Goal: Transaction & Acquisition: Purchase product/service

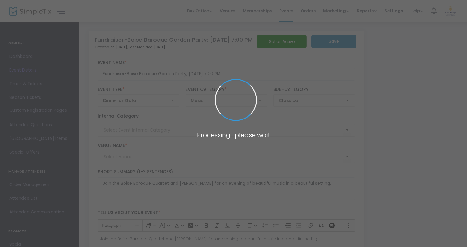
type input "Home of [PERSON_NAME] and [PERSON_NAME]"
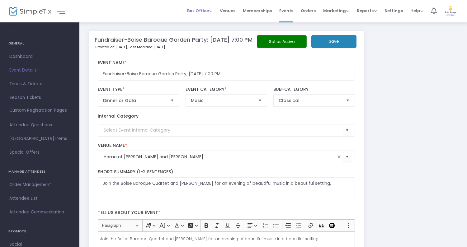
click at [210, 11] on span "Box Office" at bounding box center [199, 11] width 25 height 6
click at [208, 21] on li "Sell Tickets" at bounding box center [209, 21] width 45 height 12
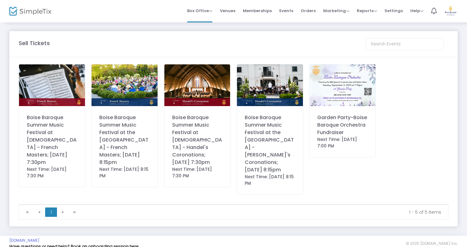
click at [129, 94] on img at bounding box center [125, 86] width 66 height 42
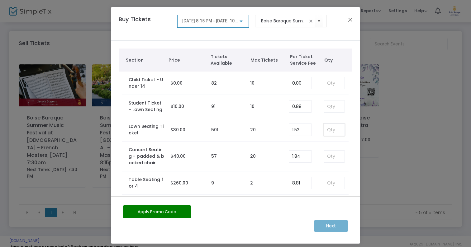
click at [328, 130] on input at bounding box center [334, 130] width 21 height 12
type input "2"
click at [326, 225] on m-button "Next" at bounding box center [331, 227] width 35 height 12
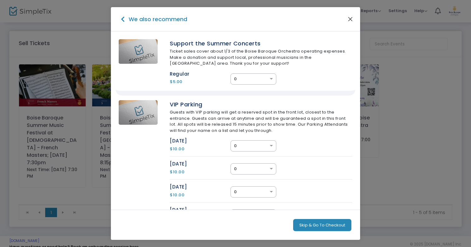
click at [352, 22] on button "Close" at bounding box center [351, 19] width 8 height 8
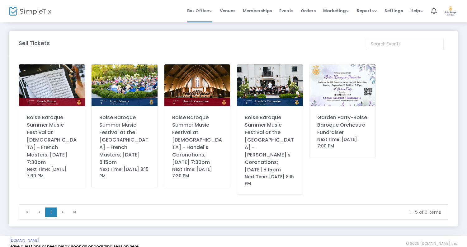
click at [133, 156] on div "Boise Baroque Summer Music Festival at the [GEOGRAPHIC_DATA] - French Masters; …" at bounding box center [124, 140] width 50 height 52
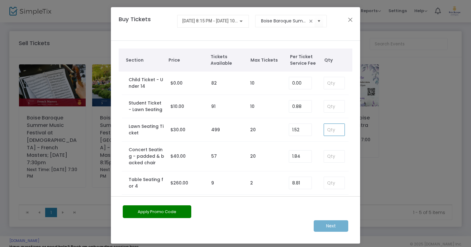
click at [324, 130] on input at bounding box center [334, 130] width 21 height 12
type input "2"
click at [329, 227] on m-button "Next" at bounding box center [331, 227] width 35 height 12
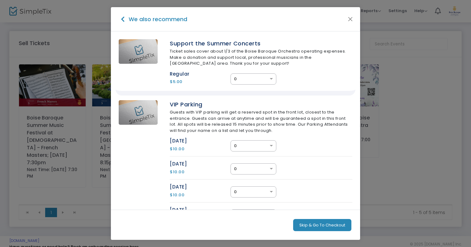
click at [320, 227] on button "Skip & Go To Checkout" at bounding box center [322, 225] width 58 height 12
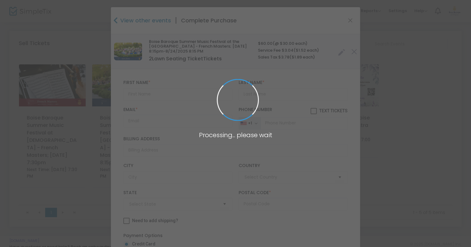
type input "[GEOGRAPHIC_DATA]"
type input "[US_STATE]"
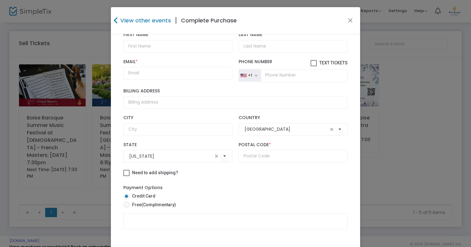
click at [131, 19] on h4 "View other events" at bounding box center [145, 20] width 52 height 8
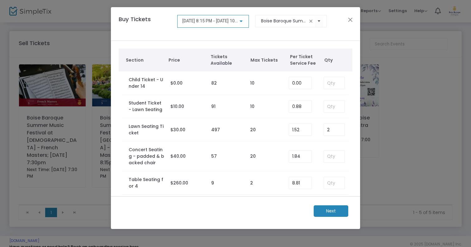
click at [243, 21] on div at bounding box center [241, 21] width 6 height 5
click at [354, 19] on div at bounding box center [235, 123] width 471 height 247
click at [245, 20] on div "[DATE] 8:15 PM - [DATE] 10:15 PM" at bounding box center [213, 21] width 72 height 13
click at [299, 22] on div at bounding box center [235, 123] width 471 height 247
click at [299, 22] on input "Boise Baroque Summer Music Festival at the [GEOGRAPHIC_DATA] - French Masters; …" at bounding box center [284, 21] width 46 height 7
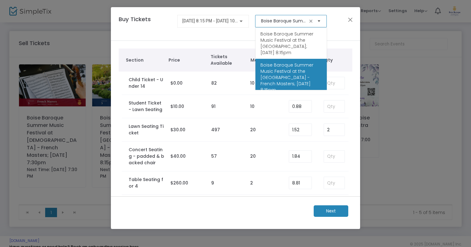
click at [317, 21] on span "Select" at bounding box center [319, 21] width 10 height 10
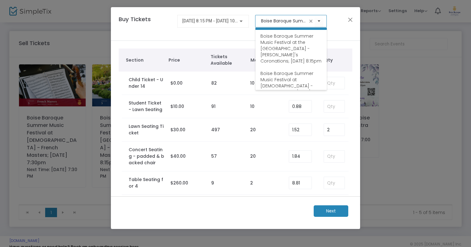
scroll to position [67, 0]
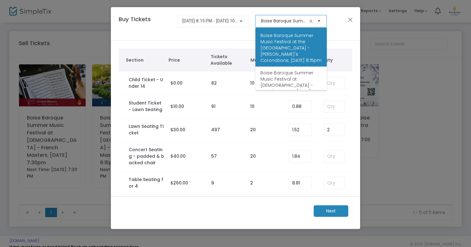
click at [301, 55] on span "Boise Baroque Summer Music Festival at the [GEOGRAPHIC_DATA] - [PERSON_NAME]'s …" at bounding box center [291, 47] width 61 height 31
type input "Boise Baroque Summer Music Festival at the [GEOGRAPHIC_DATA] - [PERSON_NAME]'s …"
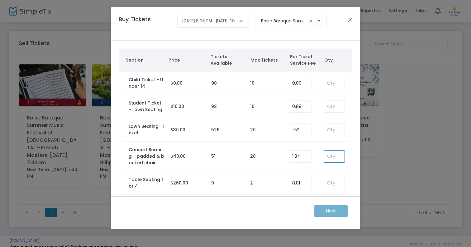
click at [327, 159] on input at bounding box center [334, 157] width 21 height 12
type input "2"
click at [336, 210] on m-button "Next" at bounding box center [331, 212] width 35 height 12
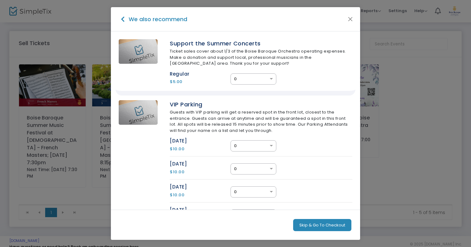
click at [329, 225] on button "Skip & Go To Checkout" at bounding box center [322, 225] width 58 height 12
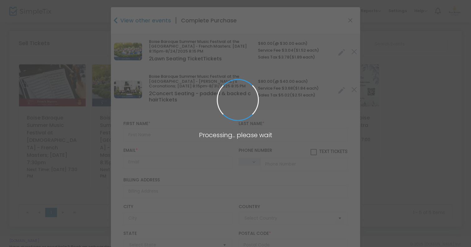
type input "[GEOGRAPHIC_DATA]"
type input "[US_STATE]"
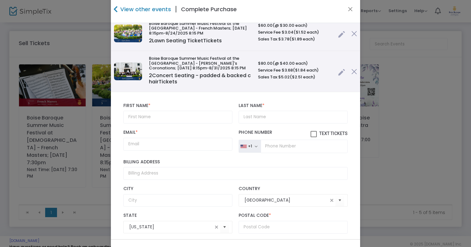
scroll to position [11, 0]
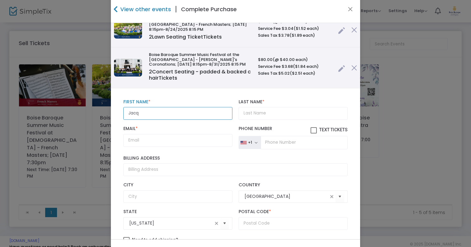
type input "Jacqu"
